Goal: Task Accomplishment & Management: Manage account settings

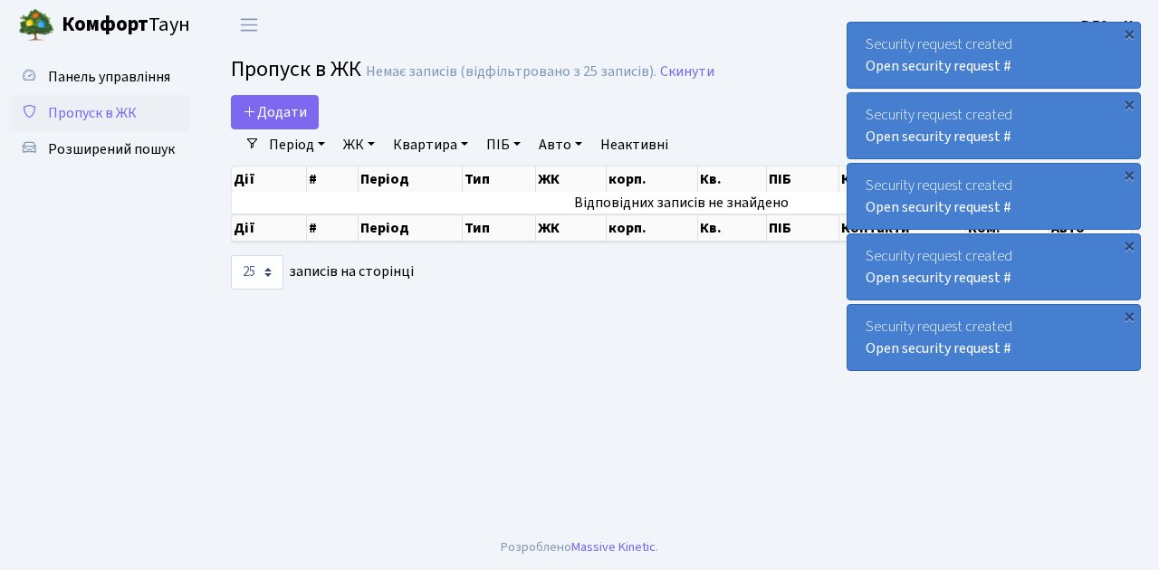
select select "25"
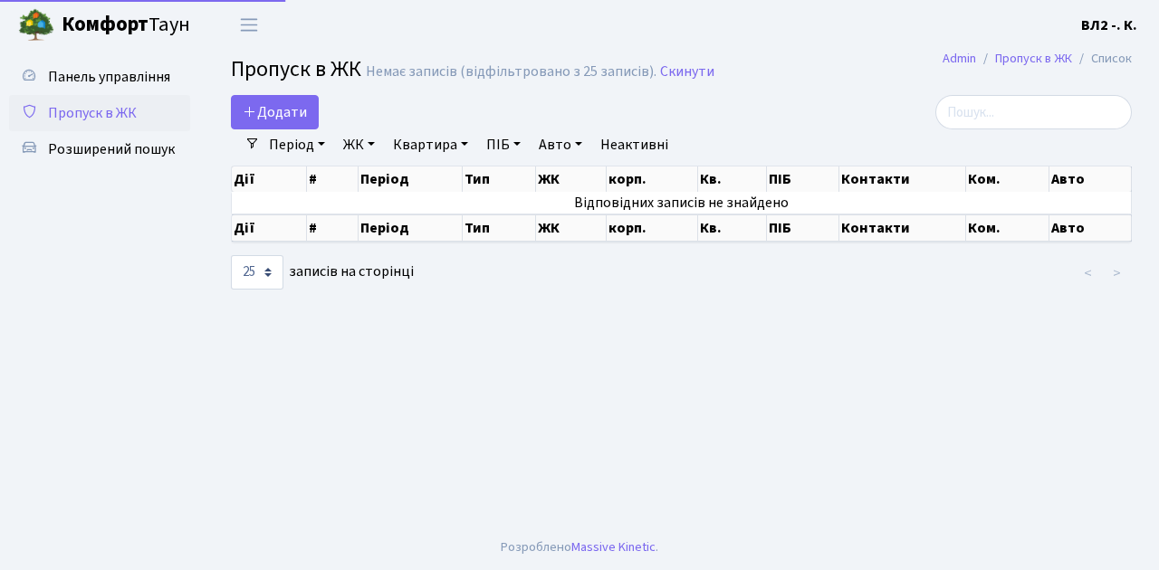
select select "25"
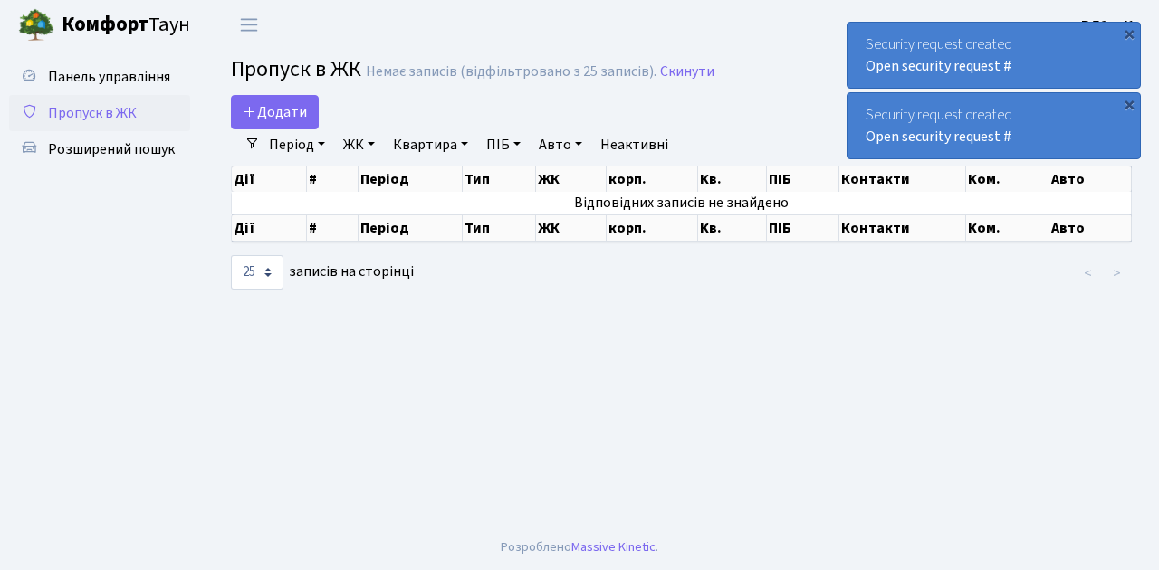
click at [100, 110] on span "Пропуск в ЖК" at bounding box center [92, 113] width 89 height 20
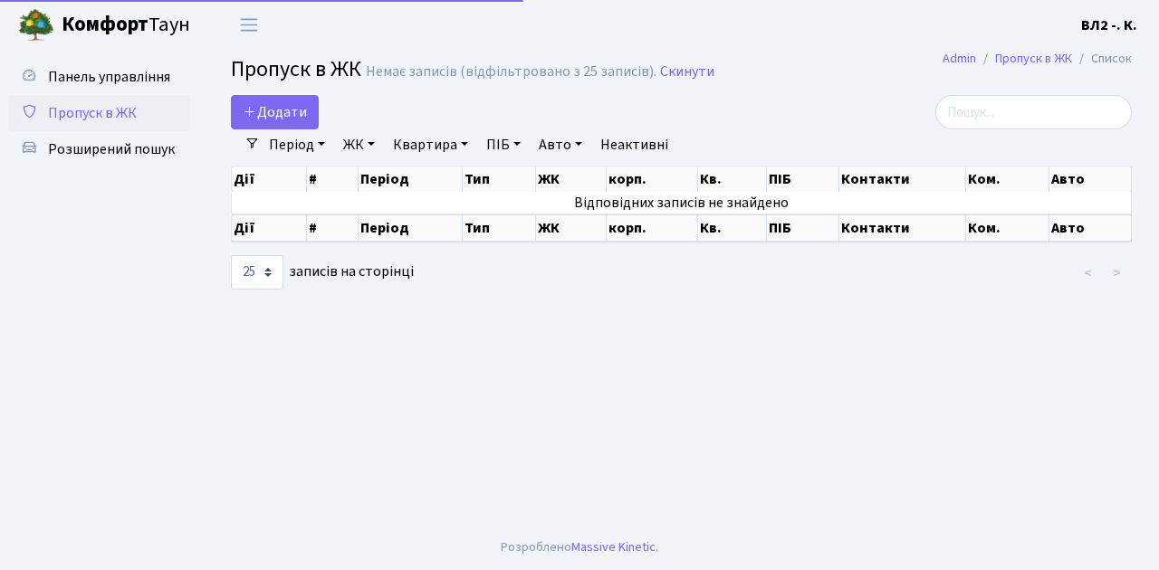
select select "25"
